Goal: Information Seeking & Learning: Learn about a topic

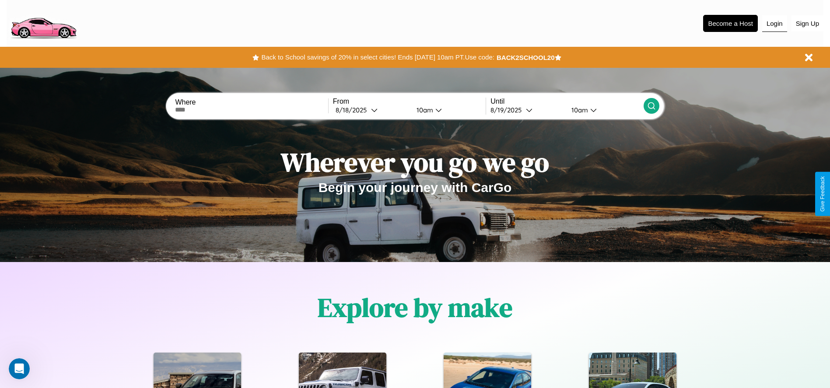
click at [774, 23] on button "Login" at bounding box center [774, 23] width 25 height 17
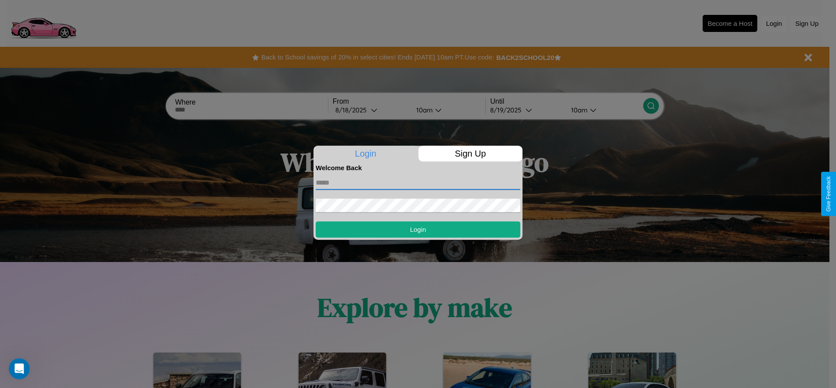
click at [418, 182] on input "text" at bounding box center [418, 183] width 205 height 14
type input "**********"
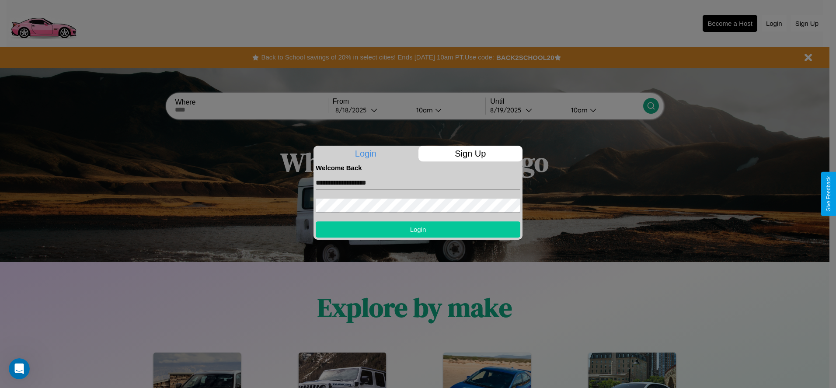
click at [418, 229] on button "Login" at bounding box center [418, 229] width 205 height 16
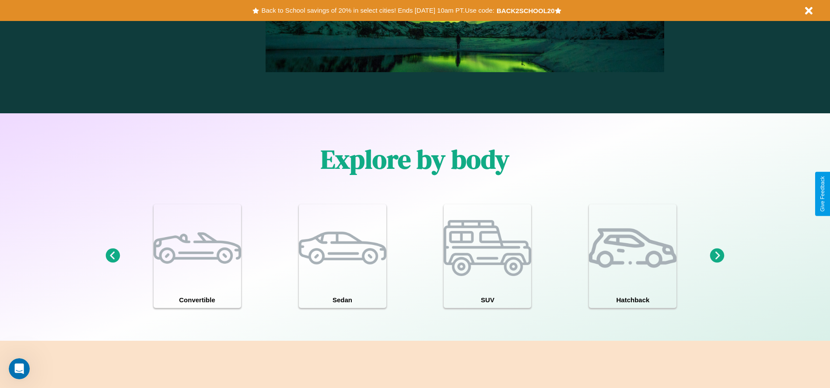
scroll to position [1255, 0]
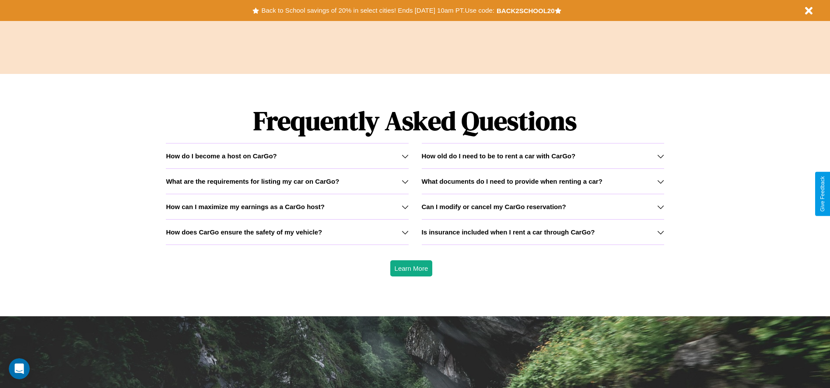
click at [542, 181] on h3 "What documents do I need to provide when renting a car?" at bounding box center [512, 181] width 181 height 7
click at [660, 156] on icon at bounding box center [660, 156] width 7 height 7
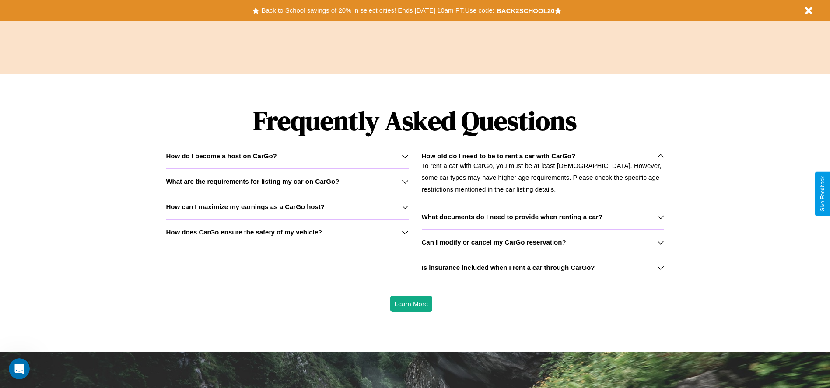
click at [287, 206] on h3 "How can I maximize my earnings as a CarGo host?" at bounding box center [245, 206] width 159 height 7
click at [405, 181] on icon at bounding box center [404, 181] width 7 height 7
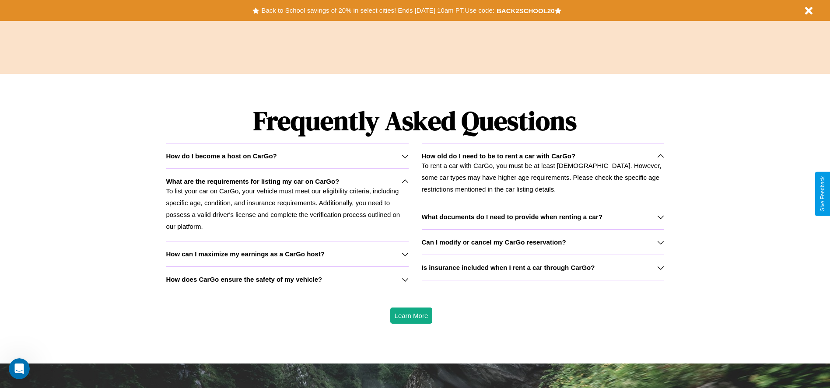
click at [542, 267] on h3 "Is insurance included when I rent a car through CarGo?" at bounding box center [508, 267] width 173 height 7
click at [660, 267] on icon at bounding box center [660, 267] width 7 height 7
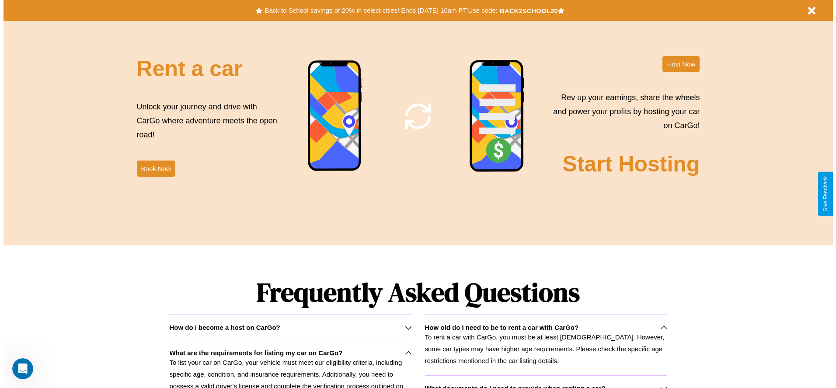
scroll to position [0, 0]
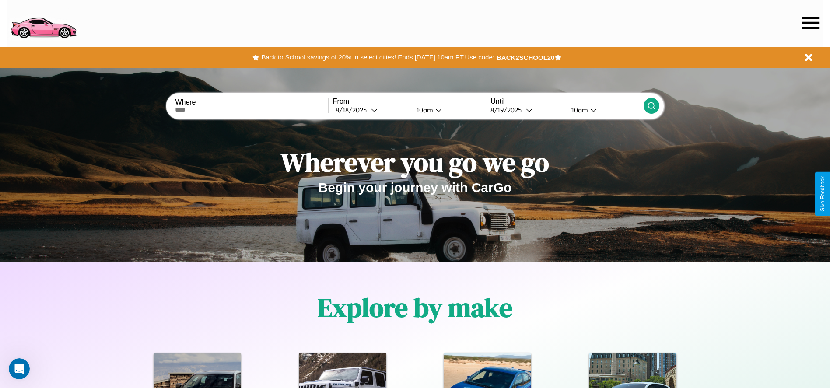
click at [810, 23] on icon at bounding box center [810, 23] width 17 height 12
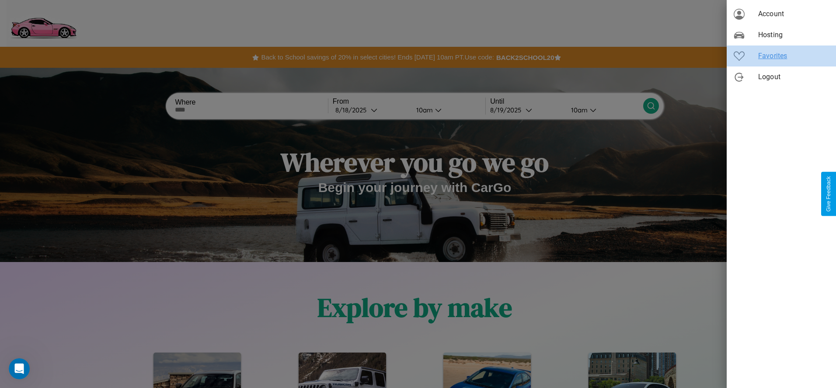
click at [782, 56] on span "Favorites" at bounding box center [793, 56] width 71 height 10
